Goal: Navigation & Orientation: Find specific page/section

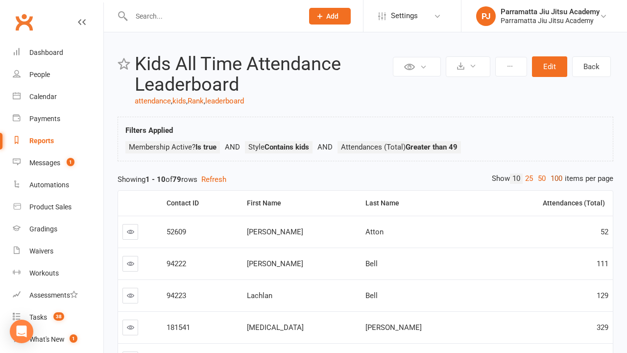
click at [554, 178] on link "100" at bounding box center [556, 178] width 17 height 10
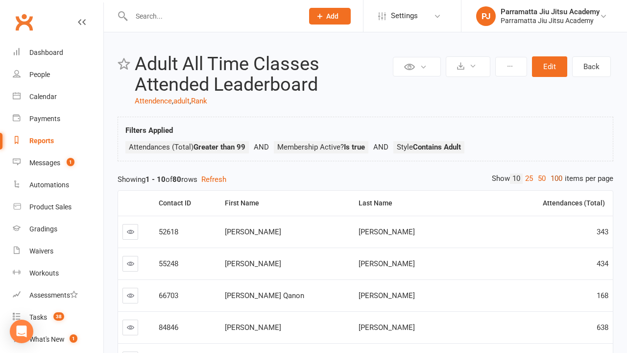
click at [554, 178] on link "100" at bounding box center [556, 178] width 17 height 10
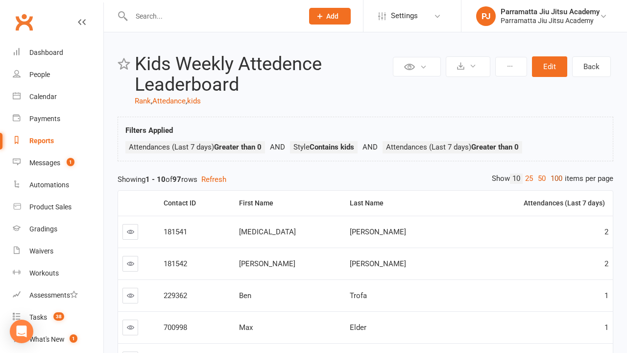
click at [554, 178] on link "100" at bounding box center [556, 178] width 17 height 10
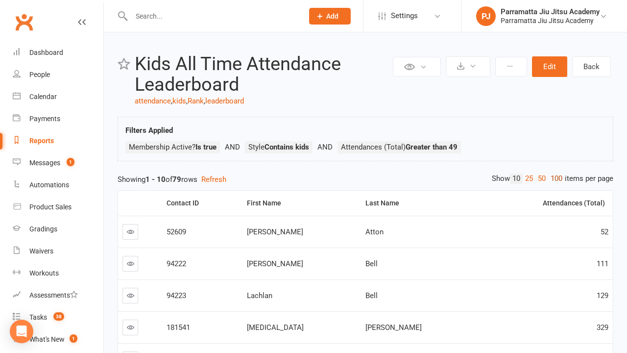
click at [554, 178] on link "100" at bounding box center [556, 178] width 17 height 10
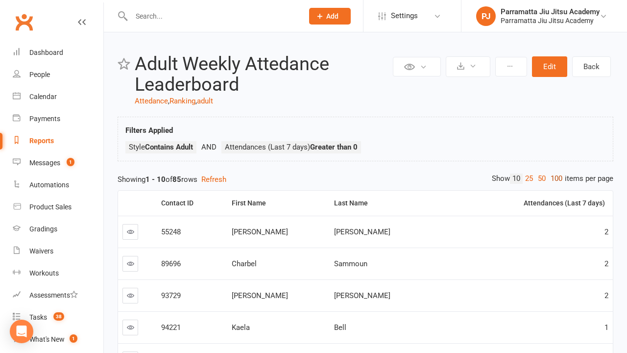
click at [554, 178] on link "100" at bounding box center [556, 178] width 17 height 10
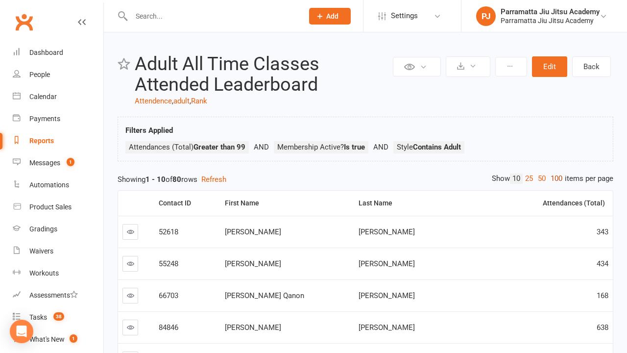
click at [554, 178] on link "100" at bounding box center [556, 178] width 17 height 10
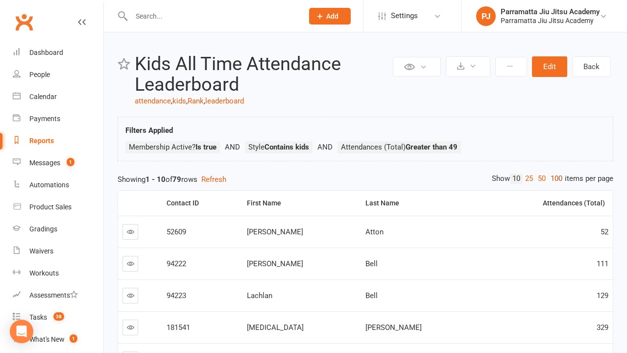
click at [554, 178] on link "100" at bounding box center [556, 178] width 17 height 10
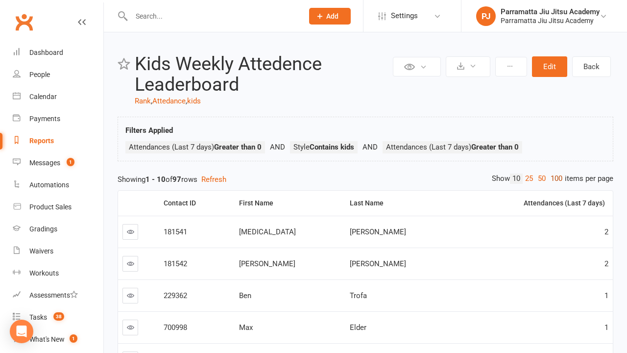
click at [554, 178] on link "100" at bounding box center [556, 178] width 17 height 10
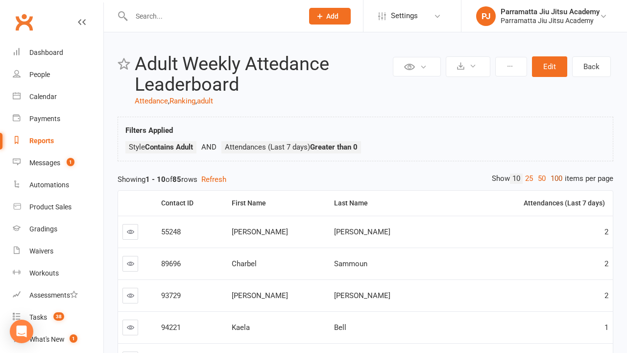
click at [554, 178] on link "100" at bounding box center [556, 178] width 17 height 10
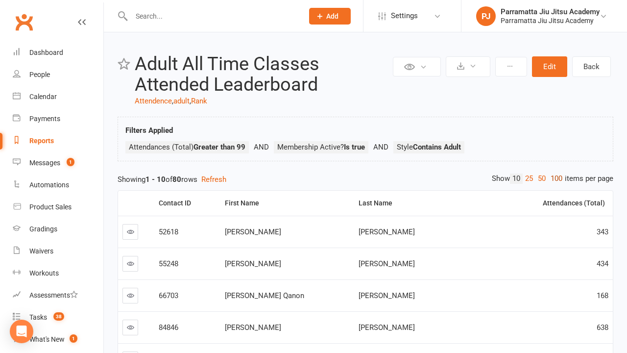
click at [554, 178] on link "100" at bounding box center [556, 178] width 17 height 10
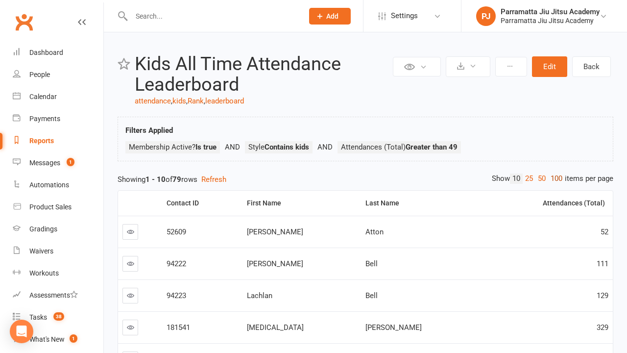
click at [554, 178] on link "100" at bounding box center [556, 178] width 17 height 10
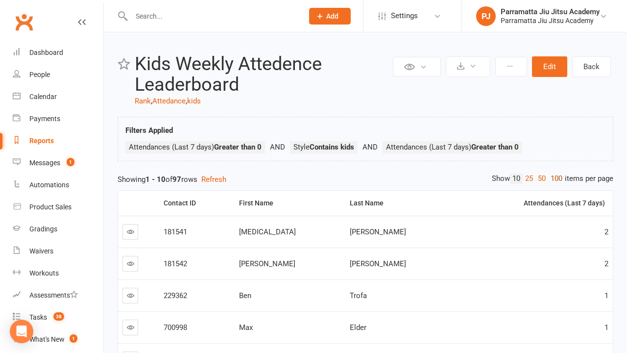
click at [554, 178] on link "100" at bounding box center [556, 178] width 17 height 10
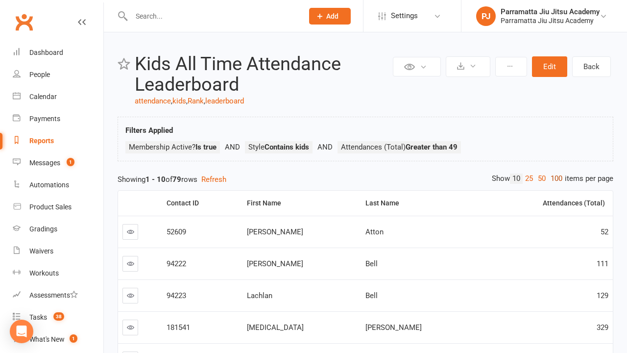
click at [554, 178] on link "100" at bounding box center [556, 178] width 17 height 10
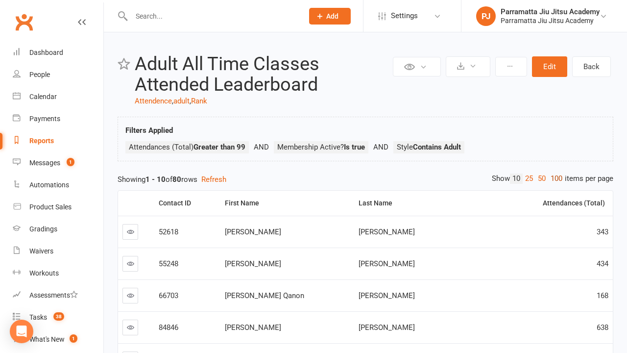
click at [554, 178] on link "100" at bounding box center [556, 178] width 17 height 10
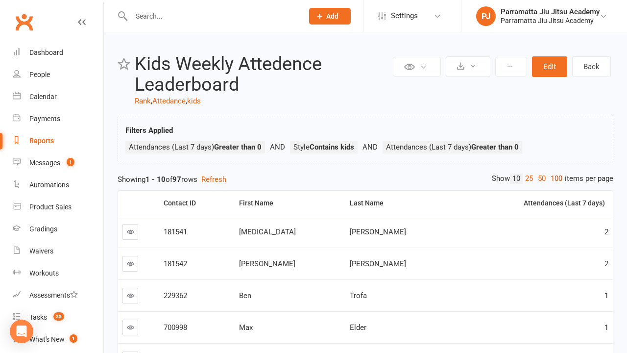
click at [554, 178] on link "100" at bounding box center [556, 178] width 17 height 10
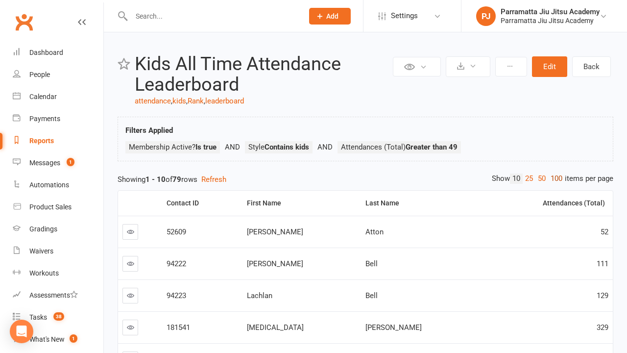
click at [554, 178] on link "100" at bounding box center [556, 178] width 17 height 10
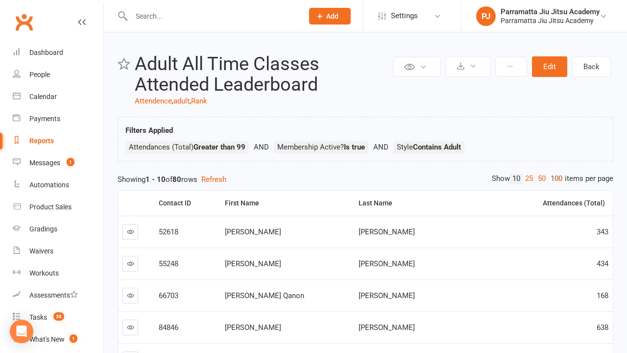
click at [554, 178] on link "100" at bounding box center [556, 178] width 17 height 10
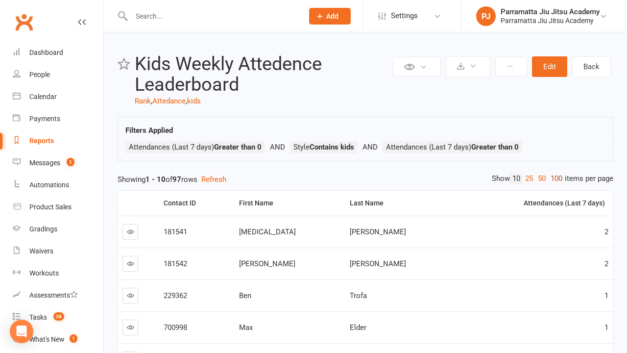
click at [554, 178] on link "100" at bounding box center [556, 178] width 17 height 10
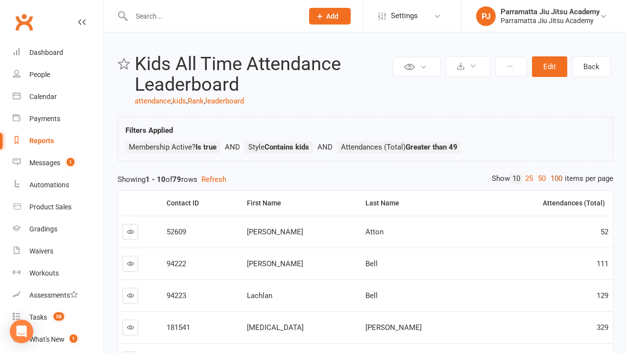
click at [554, 178] on link "100" at bounding box center [556, 178] width 17 height 10
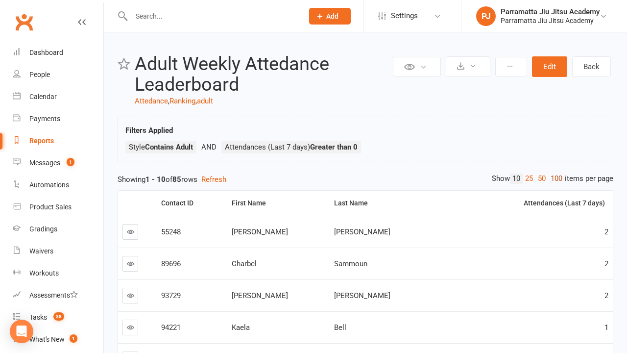
click at [554, 178] on link "100" at bounding box center [556, 178] width 17 height 10
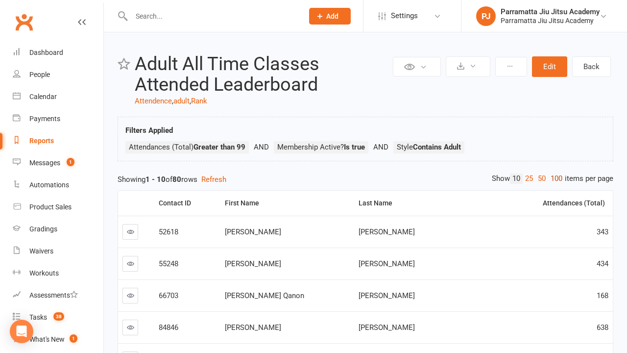
click at [554, 178] on link "100" at bounding box center [556, 178] width 17 height 10
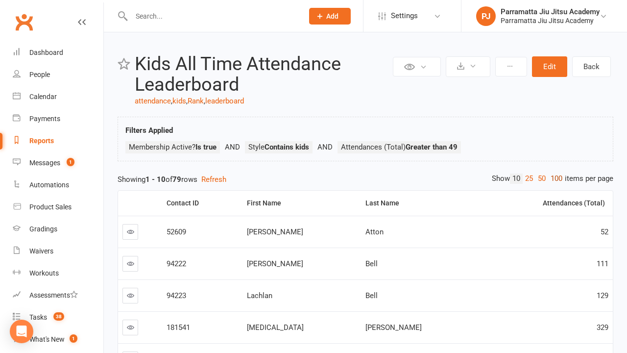
click at [554, 178] on link "100" at bounding box center [556, 178] width 17 height 10
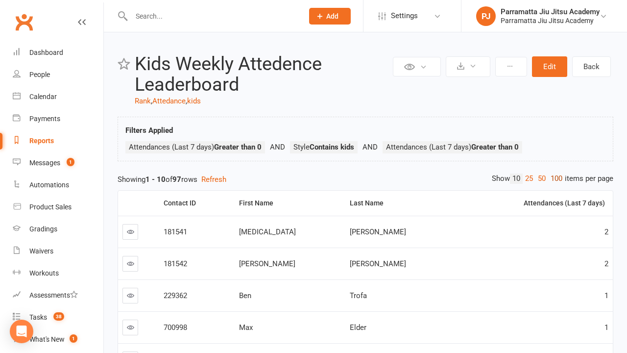
click at [554, 178] on link "100" at bounding box center [556, 178] width 17 height 10
